Goal: Ask a question

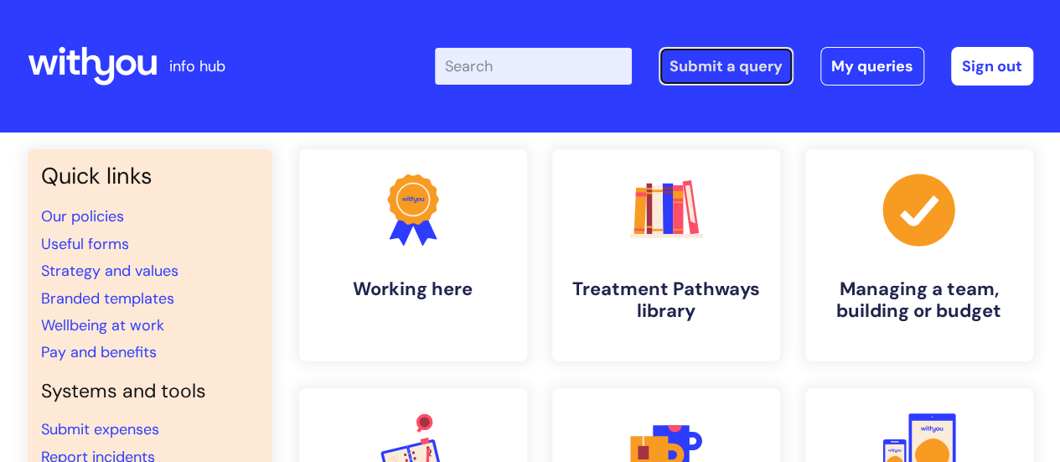
click at [756, 65] on link "Submit a query" at bounding box center [725, 66] width 135 height 39
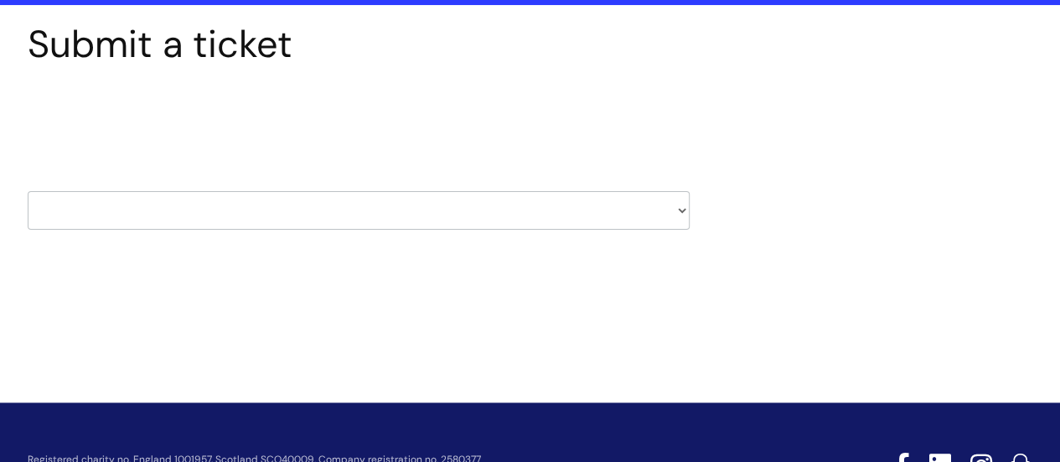
scroll to position [126, 0]
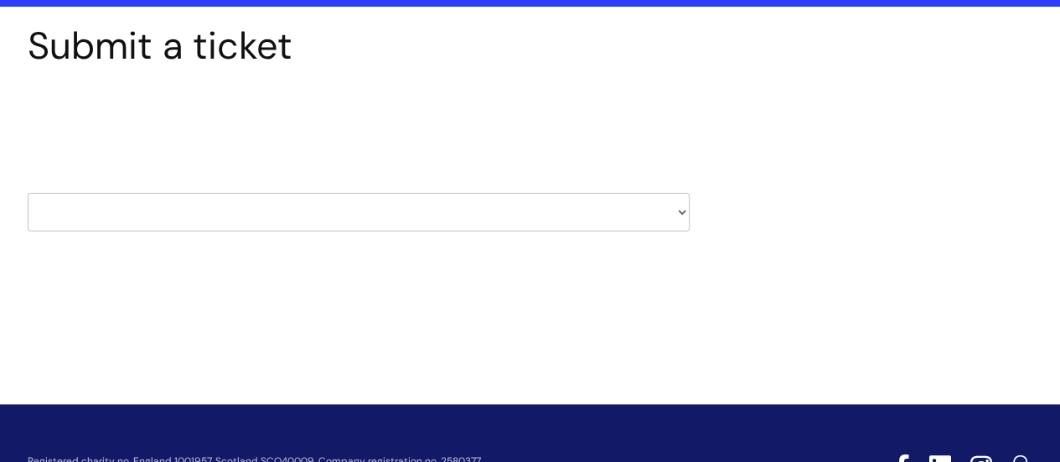
click at [595, 217] on select "HR / People IT and Support Clinical Drug Alerts Finance Accounts Data Support T…" at bounding box center [359, 212] width 662 height 39
select select "it_and_support"
click at [28, 193] on select "HR / People IT and Support Clinical Drug Alerts Finance Accounts Data Support T…" at bounding box center [359, 212] width 662 height 39
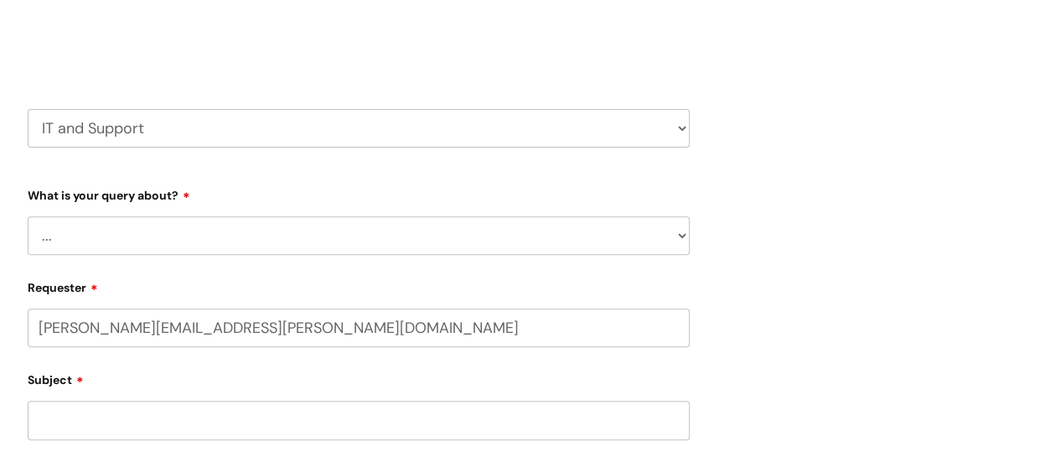
scroll to position [240, 0]
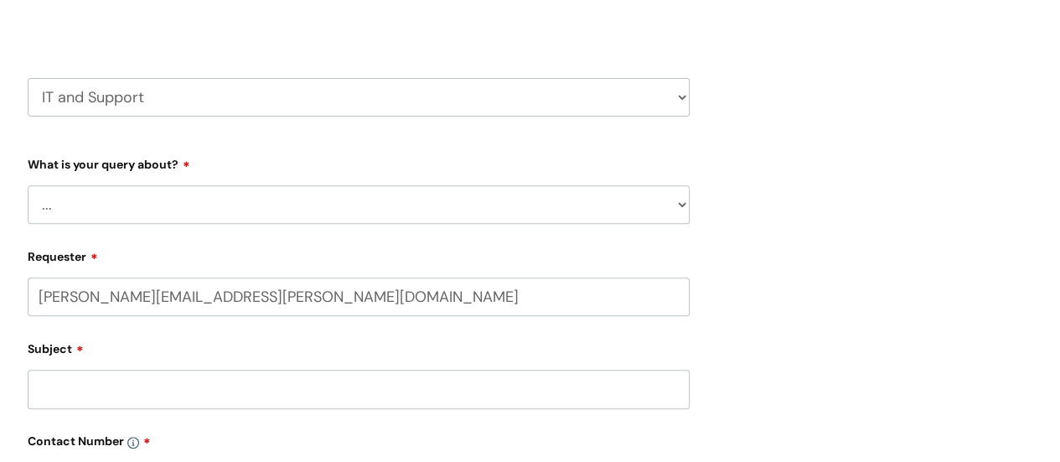
click at [338, 201] on select "... Mobile Phone Reset & MFA Accounts, Starters and Leavers IT Hardware issue I…" at bounding box center [359, 204] width 662 height 39
select select "Something Else"
click at [28, 185] on select "... Mobile Phone Reset & MFA Accounts, Starters and Leavers IT Hardware issue I…" at bounding box center [359, 204] width 662 height 39
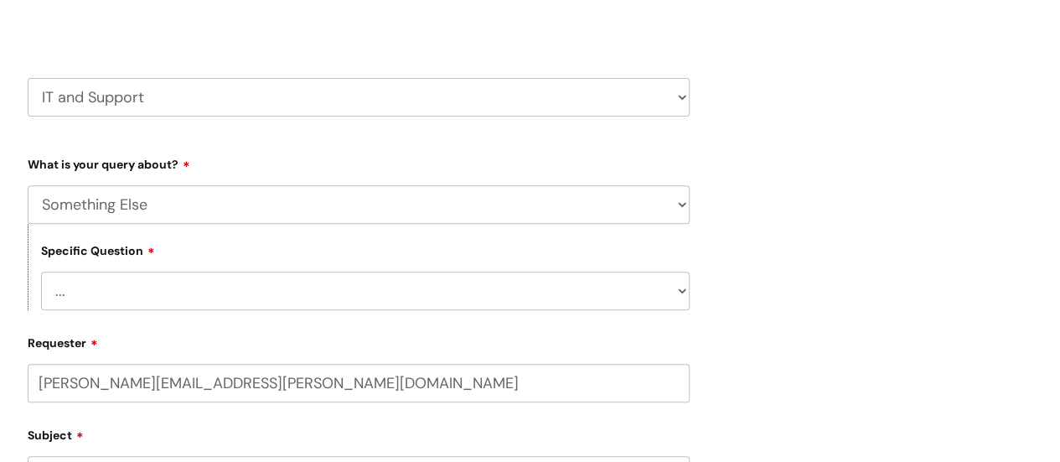
click at [274, 296] on select "... My problem is not listed" at bounding box center [365, 290] width 648 height 39
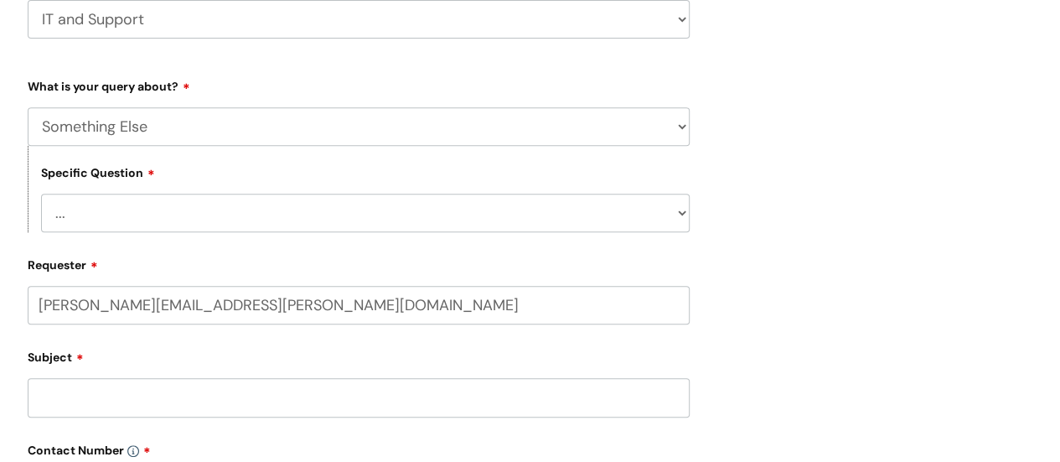
scroll to position [331, 0]
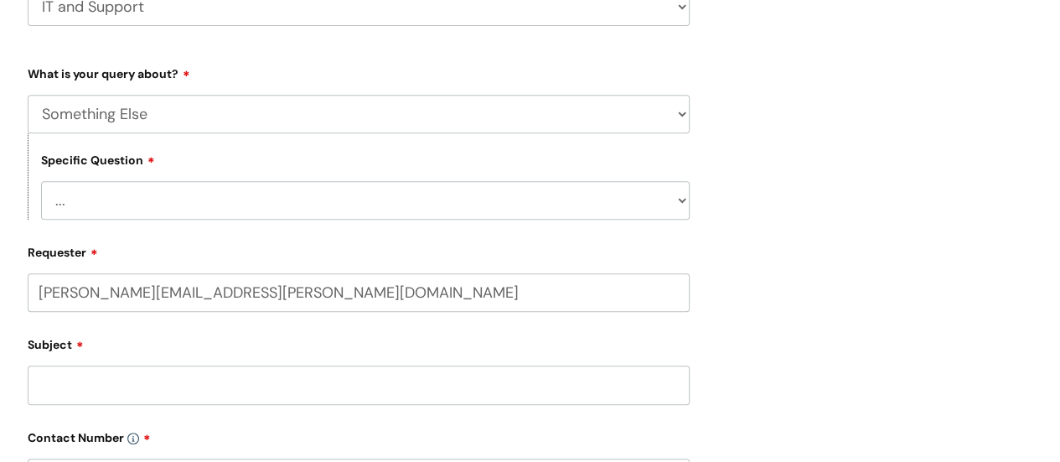
click at [286, 197] on select "... My problem is not listed" at bounding box center [365, 200] width 648 height 39
select select "My problem is not listed"
click at [41, 181] on select "... My problem is not listed" at bounding box center [365, 200] width 648 height 39
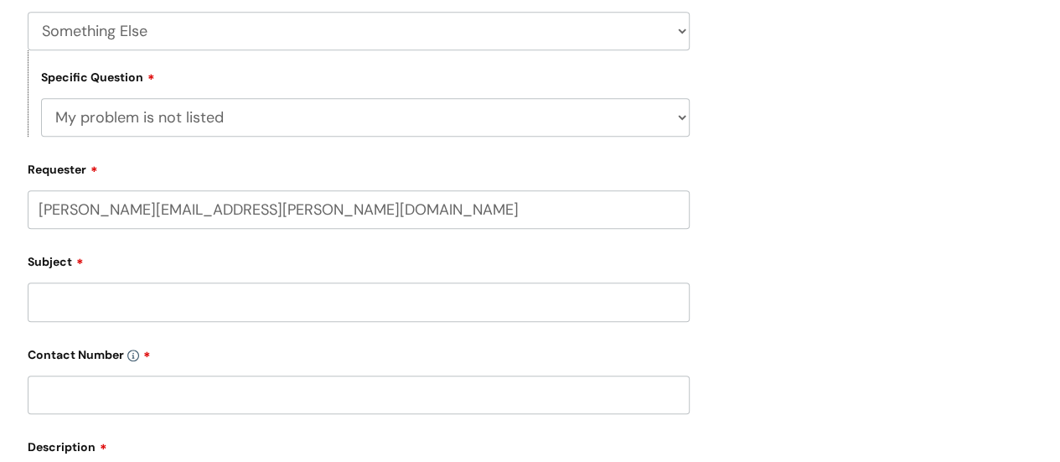
scroll to position [413, 0]
click at [204, 312] on input "Subject" at bounding box center [359, 302] width 662 height 39
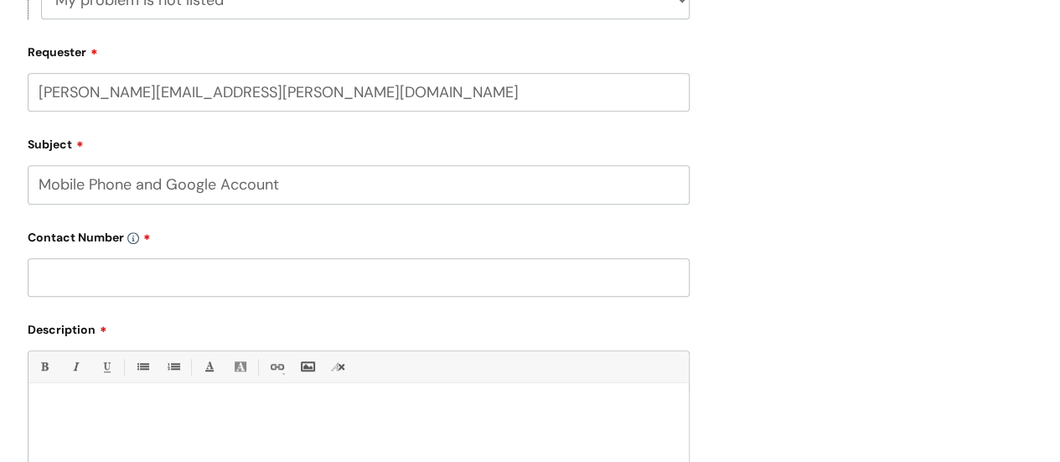
scroll to position [532, 0]
type input "Mobile Phone and Google Account"
click at [216, 282] on input "text" at bounding box center [359, 276] width 662 height 39
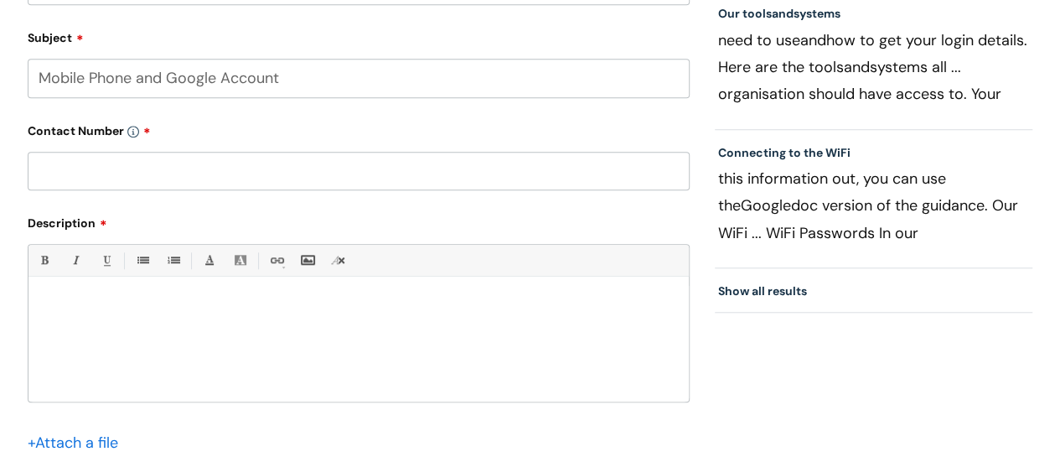
scroll to position [638, 0]
click at [145, 310] on p at bounding box center [358, 304] width 635 height 15
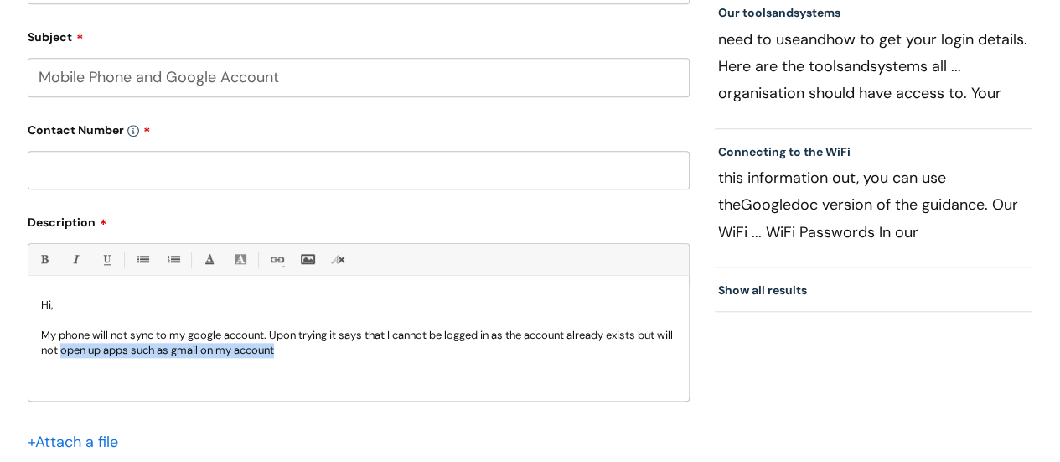
drag, startPoint x: 313, startPoint y: 356, endPoint x: 80, endPoint y: 369, distance: 233.3
click at [80, 369] on div "Hi, My phone will not sync to my google account. Upon trying it says that I can…" at bounding box center [358, 343] width 660 height 116
click at [206, 183] on input "text" at bounding box center [359, 170] width 662 height 39
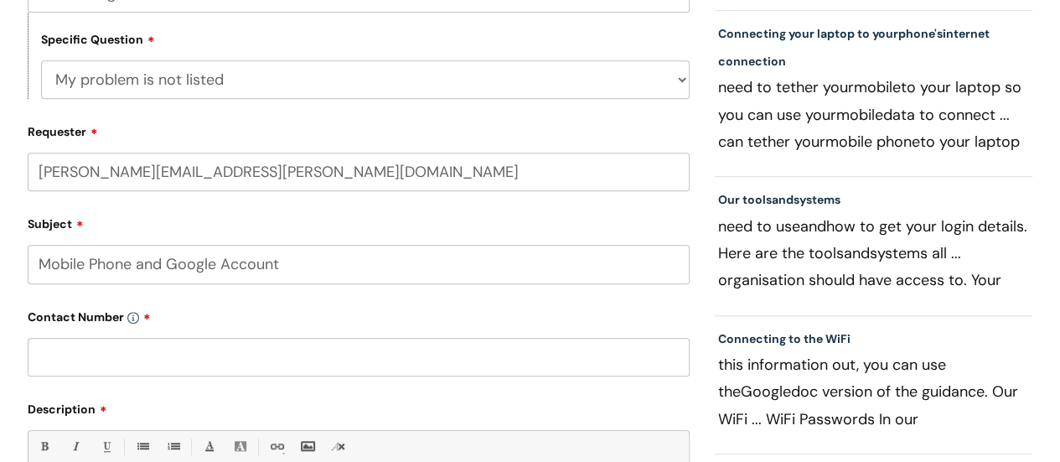
scroll to position [448, 0]
